Goal: Task Accomplishment & Management: Manage account settings

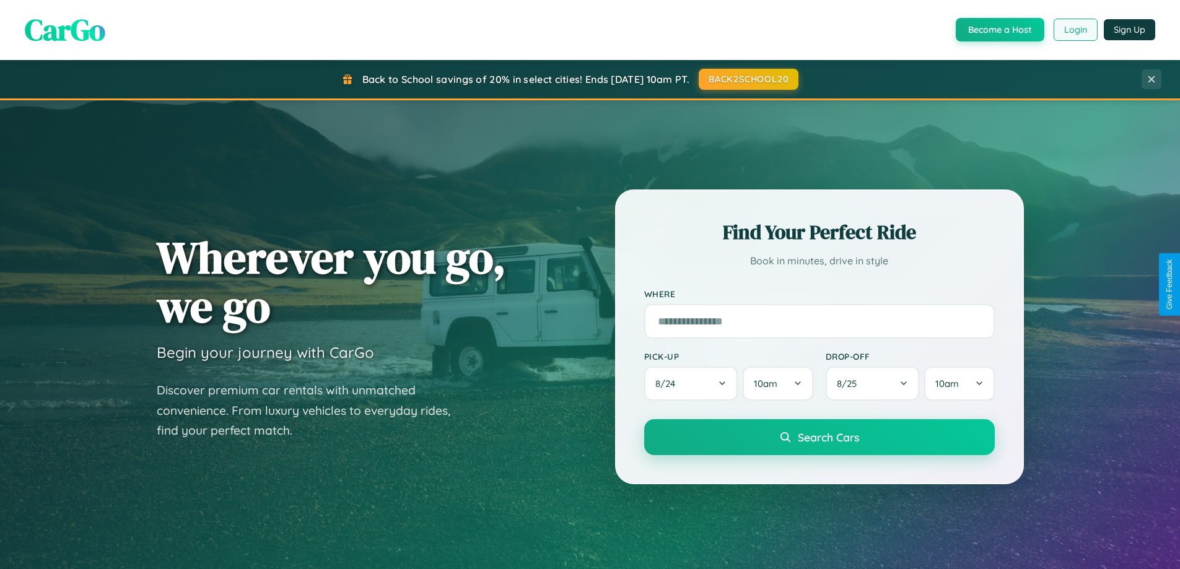
click at [1075, 30] on button "Login" at bounding box center [1075, 30] width 44 height 22
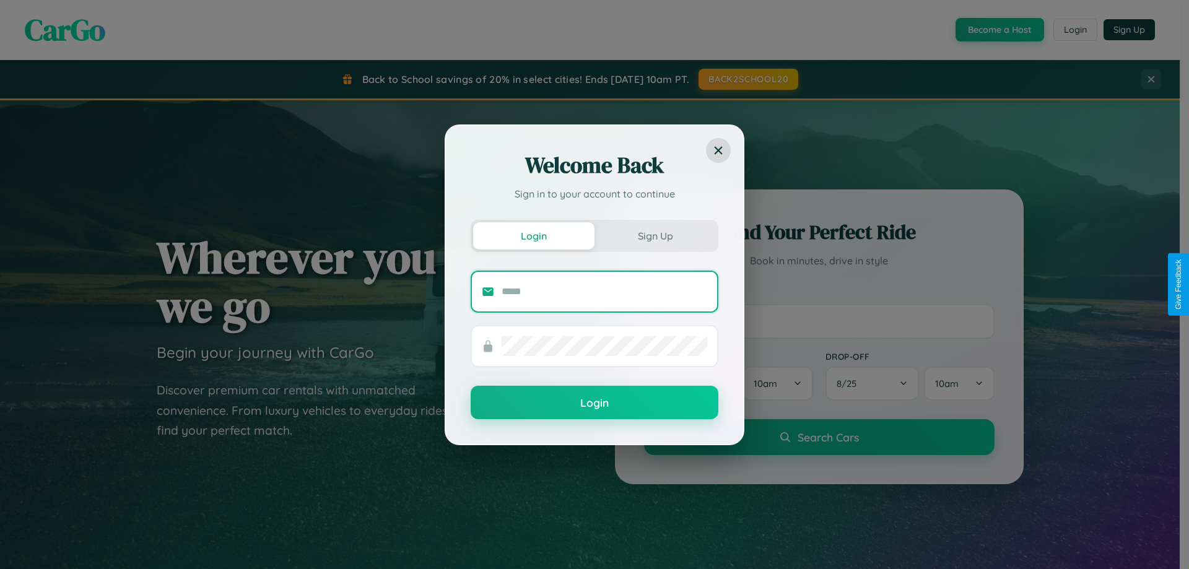
click at [604, 291] on input "text" at bounding box center [605, 292] width 206 height 20
type input "**********"
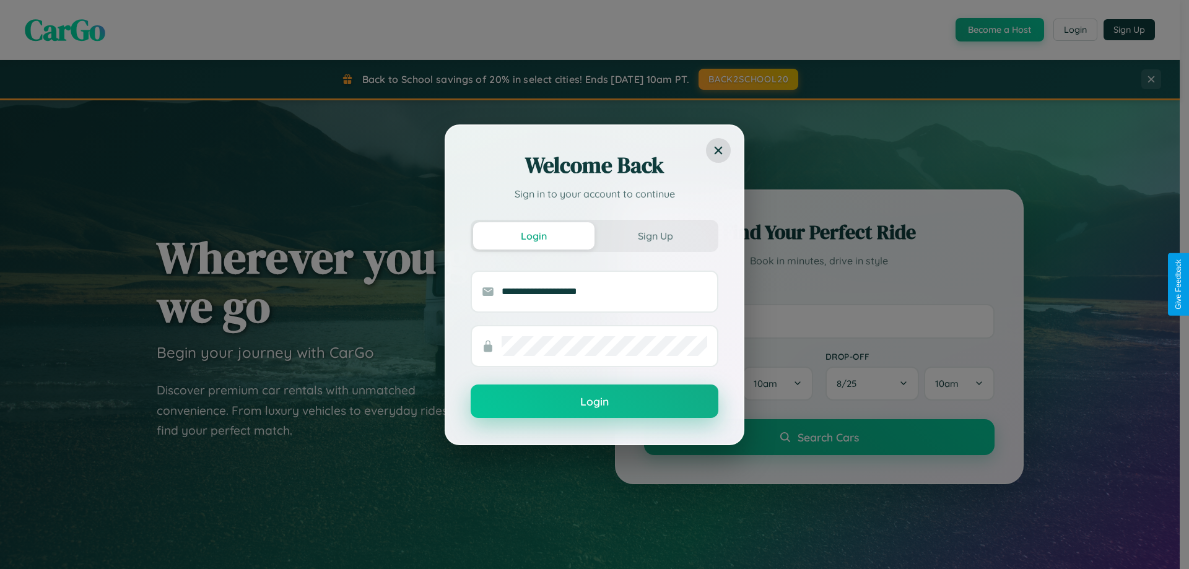
click at [595, 402] on button "Login" at bounding box center [595, 401] width 248 height 33
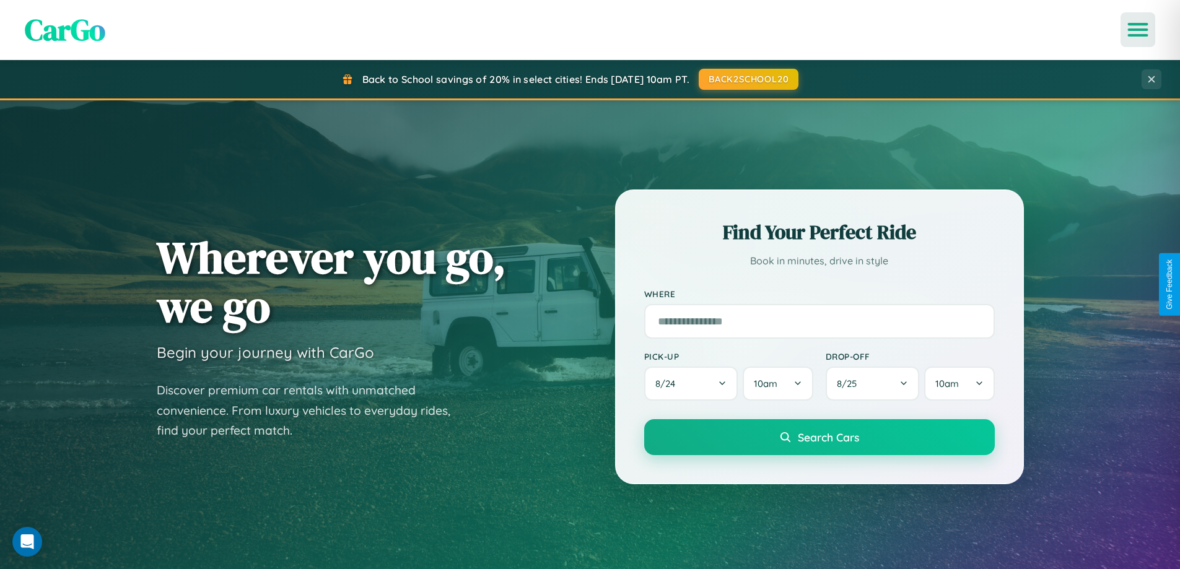
click at [1138, 30] on icon "Open menu" at bounding box center [1138, 29] width 18 height 11
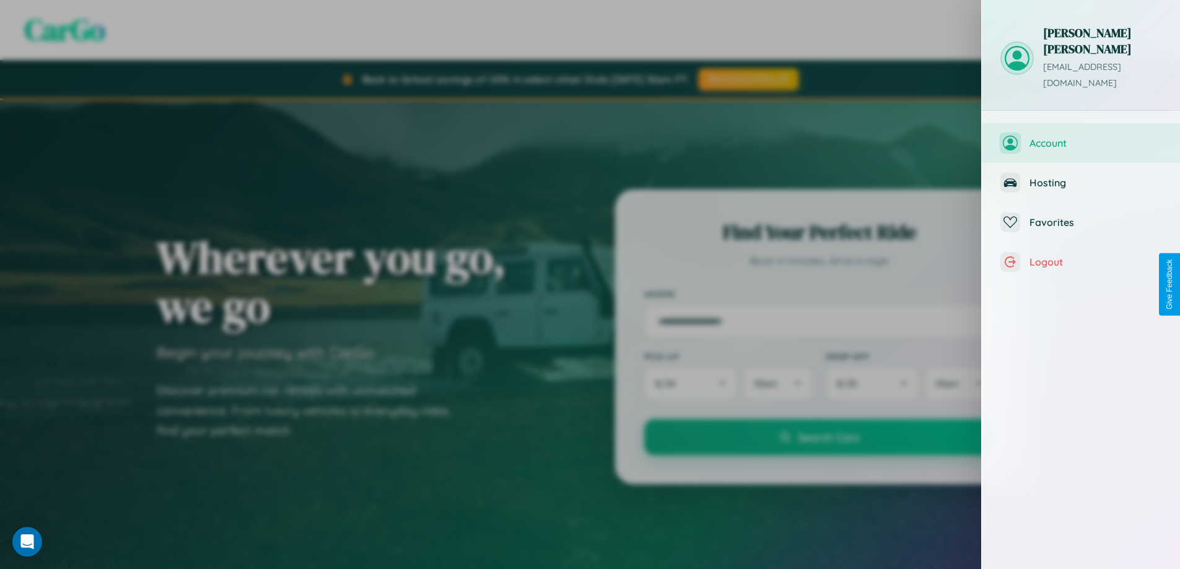
click at [1081, 137] on span "Account" at bounding box center [1095, 143] width 132 height 12
